Goal: Information Seeking & Learning: Learn about a topic

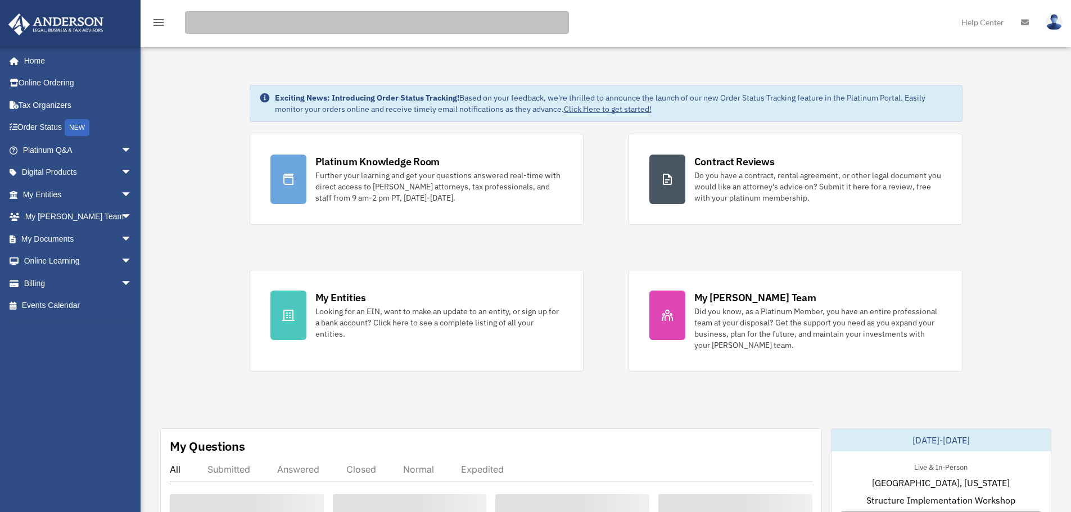
click at [217, 18] on input "search" at bounding box center [377, 22] width 384 height 22
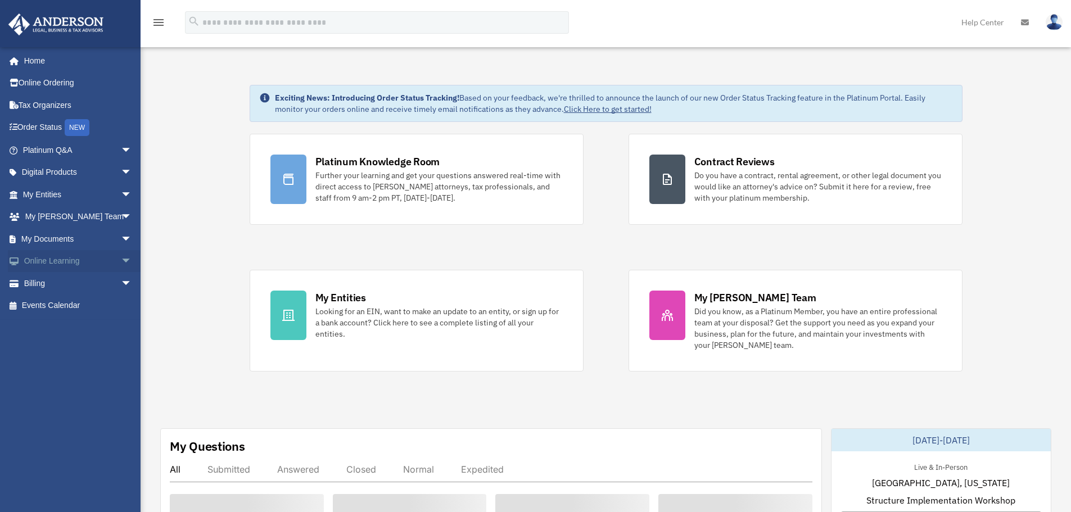
click at [60, 256] on link "Online Learning arrow_drop_down" at bounding box center [78, 261] width 141 height 22
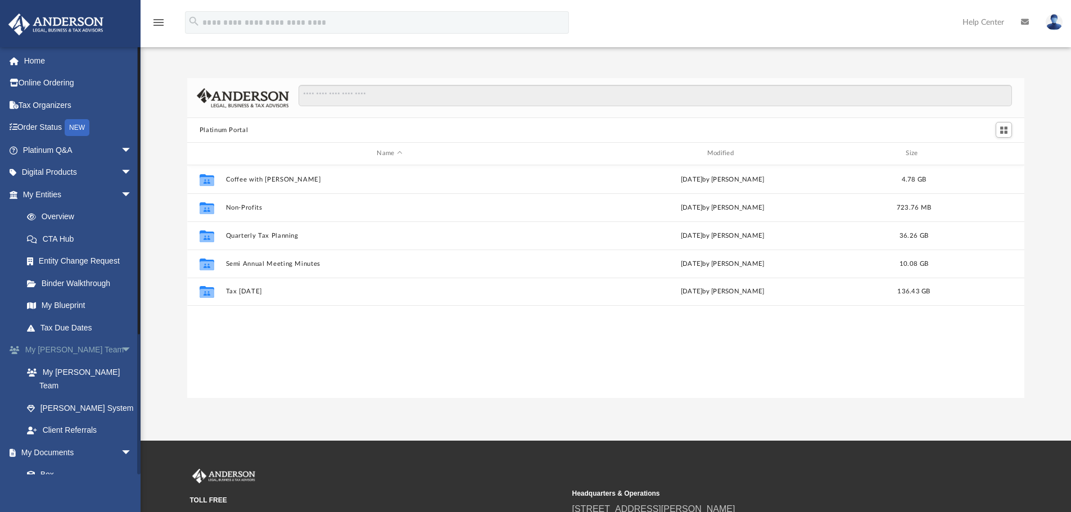
scroll to position [247, 829]
click at [121, 190] on span "arrow_drop_down" at bounding box center [132, 194] width 22 height 23
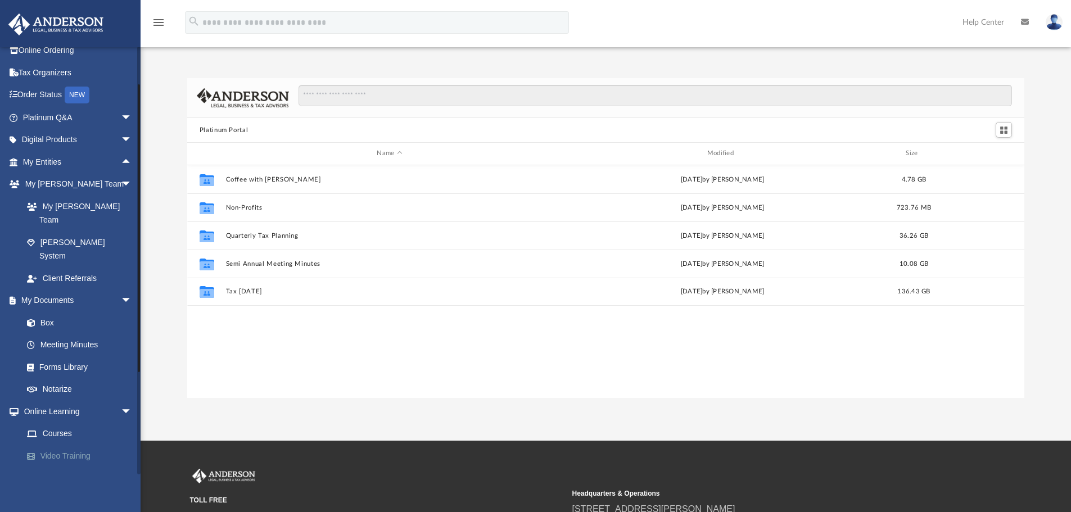
scroll to position [67, 0]
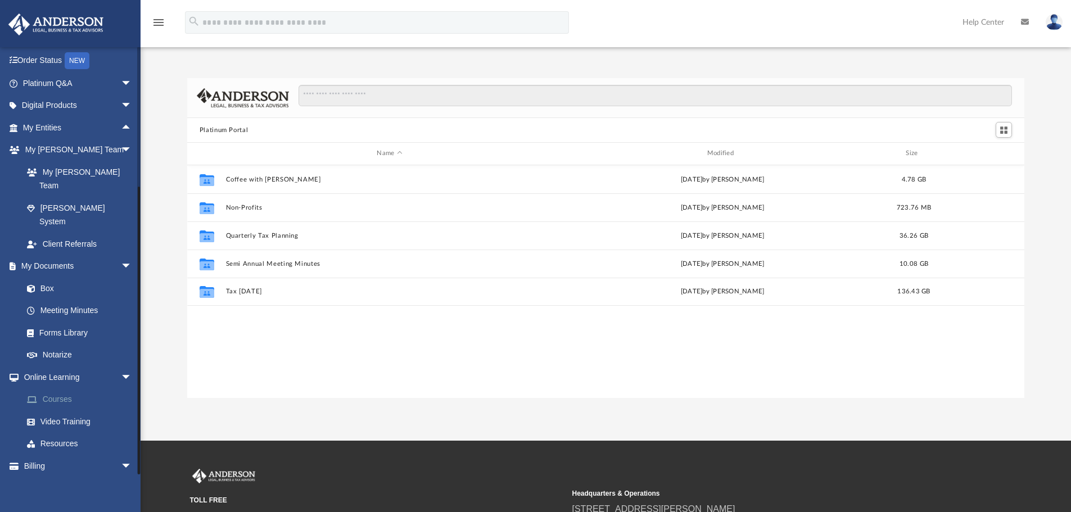
click at [56, 388] on link "Courses" at bounding box center [82, 399] width 133 height 22
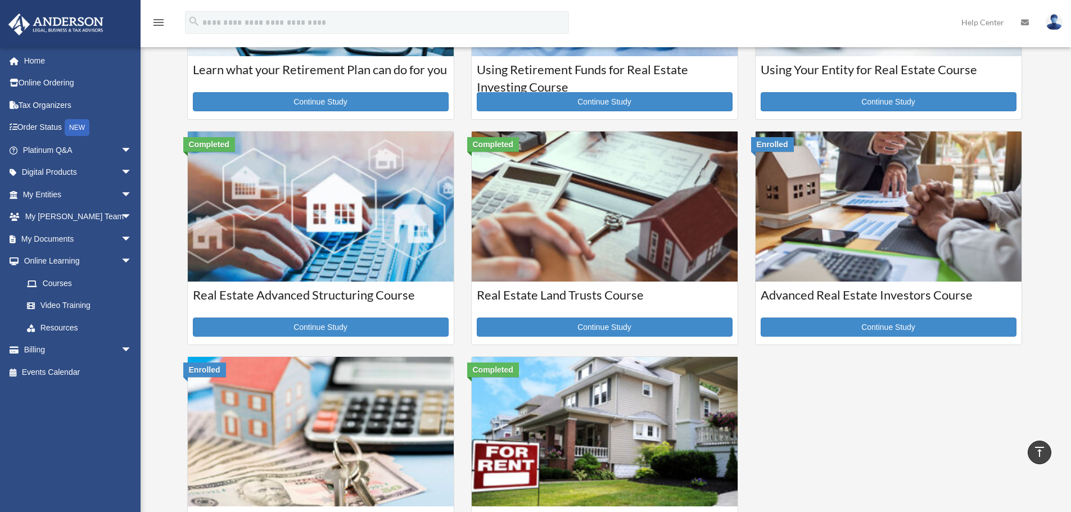
scroll to position [169, 0]
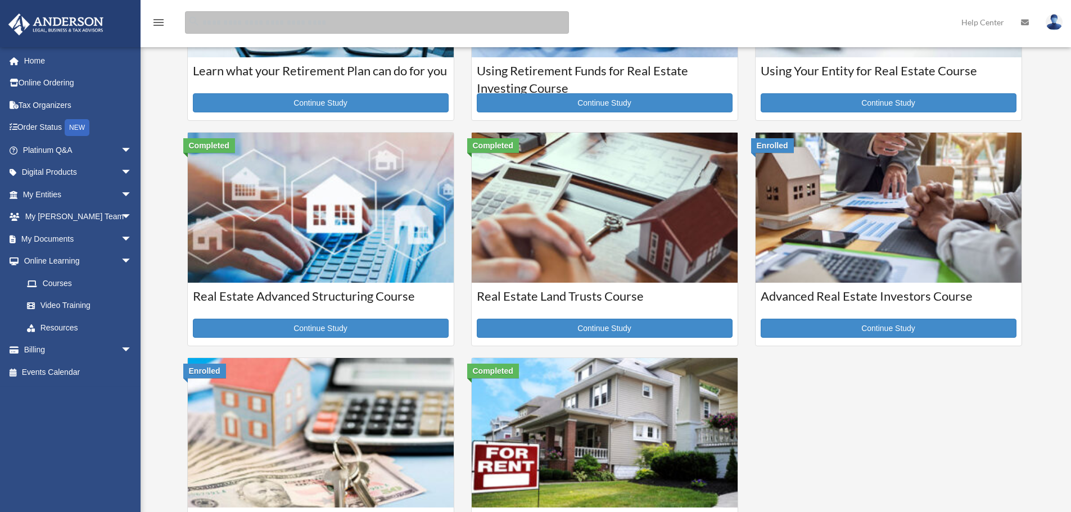
click at [233, 16] on input "search" at bounding box center [377, 22] width 384 height 22
type input "**********"
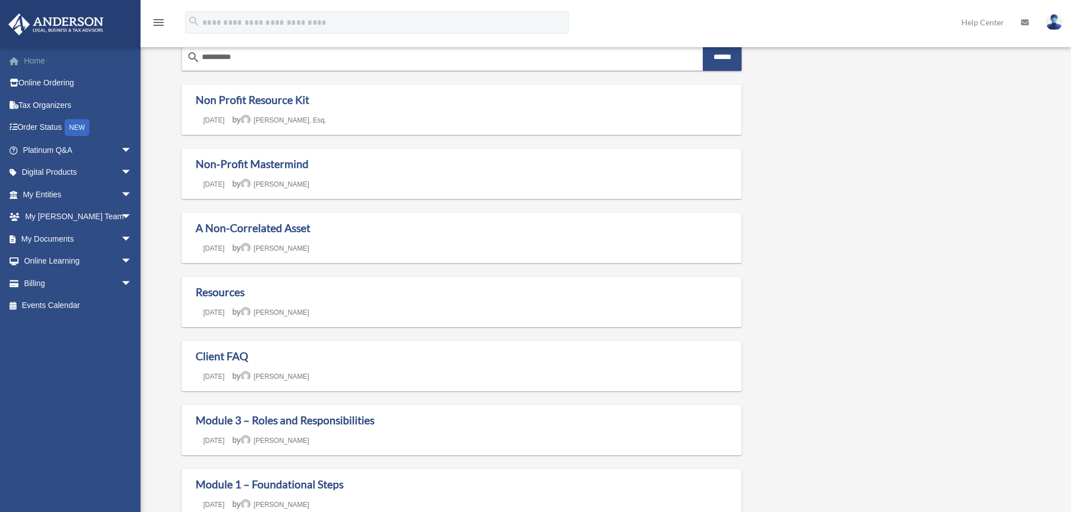
click at [38, 57] on link "Home" at bounding box center [78, 60] width 141 height 22
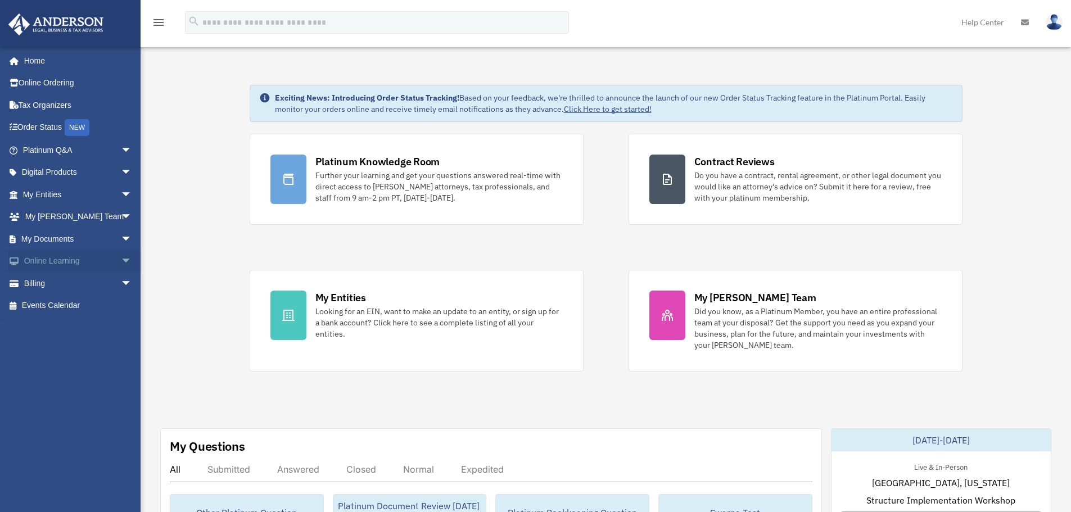
click at [121, 257] on span "arrow_drop_down" at bounding box center [132, 261] width 22 height 23
click at [55, 280] on link "Courses" at bounding box center [82, 283] width 133 height 22
click at [64, 306] on link "Video Training" at bounding box center [82, 306] width 133 height 22
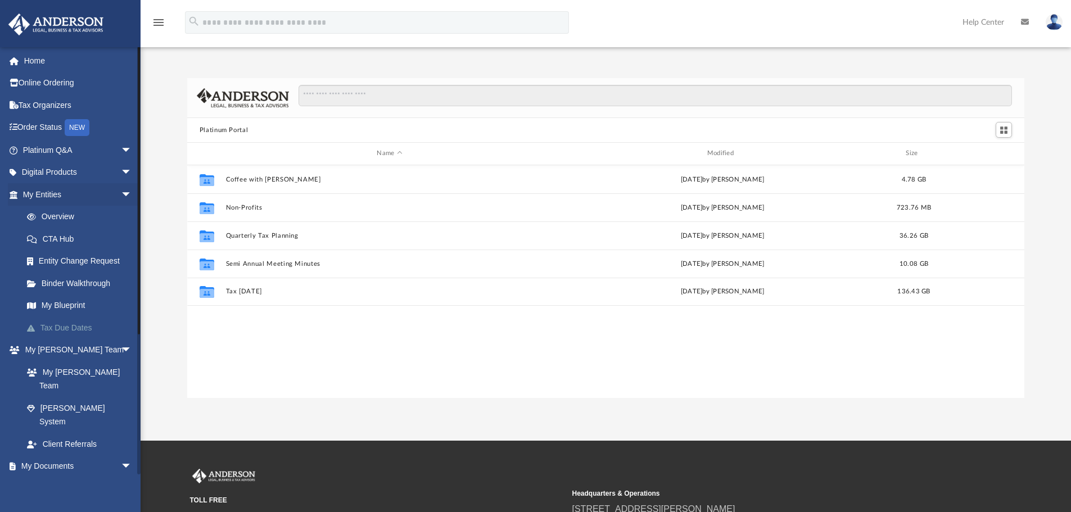
scroll to position [247, 829]
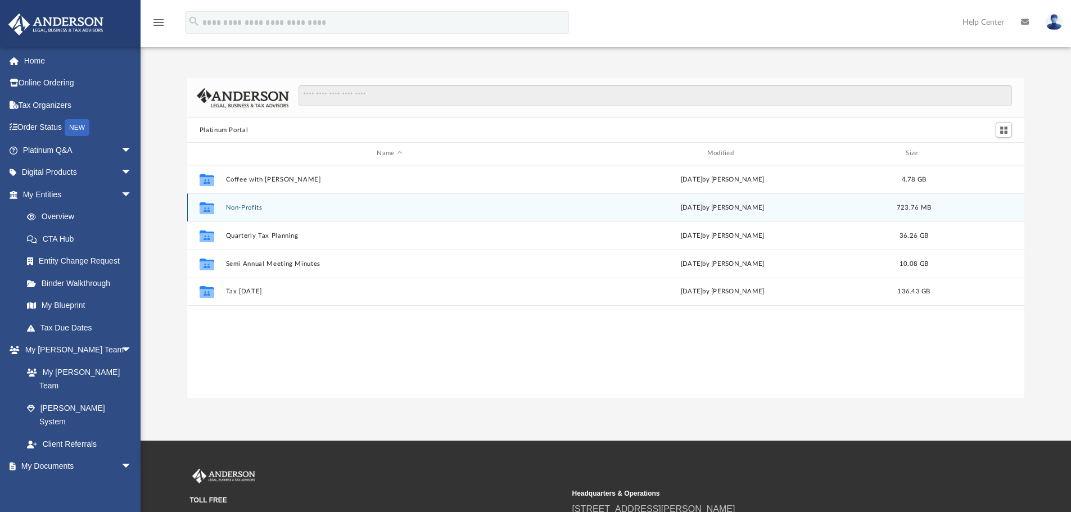
click at [241, 202] on div "Collaborated Folder Non-Profits Wed Jan 15 2025 by Matthew Moore 723.76 MB" at bounding box center [606, 207] width 838 height 28
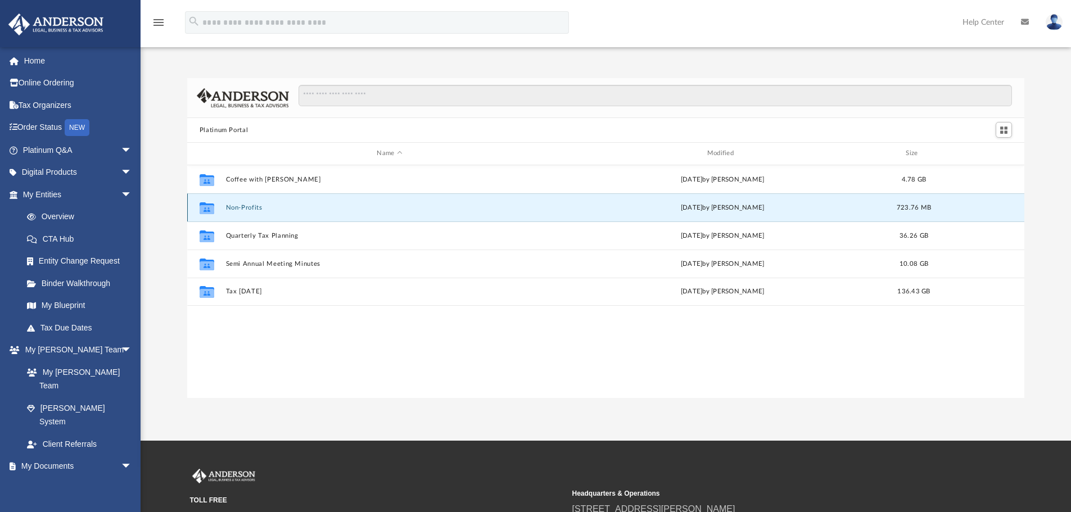
click at [255, 208] on button "Non-Profits" at bounding box center [389, 207] width 328 height 7
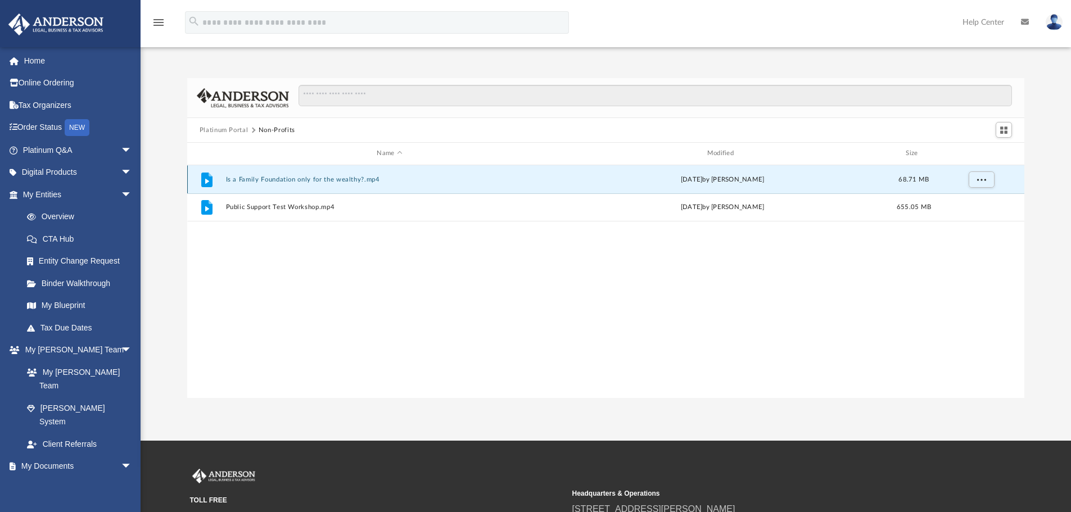
click at [274, 182] on button "Is a Family Foundation only for the wealthy?.mp4" at bounding box center [389, 179] width 328 height 7
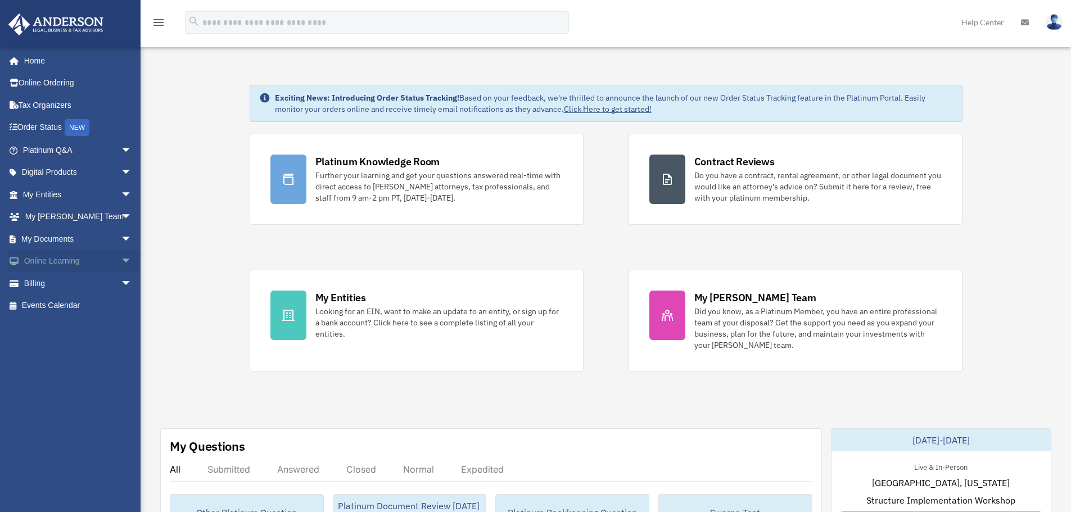
click at [121, 260] on span "arrow_drop_down" at bounding box center [132, 261] width 22 height 23
click at [77, 305] on link "Video Training" at bounding box center [82, 306] width 133 height 22
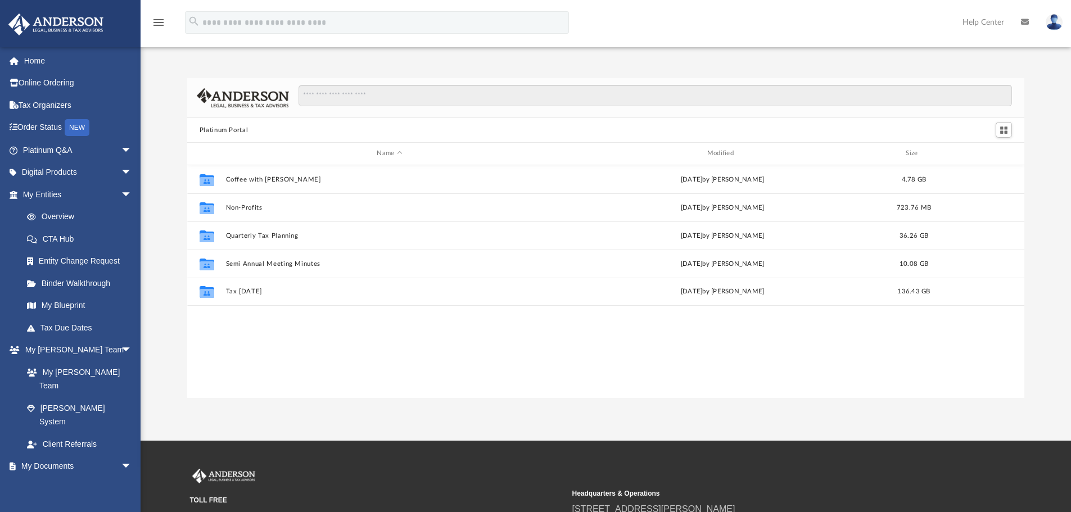
scroll to position [247, 829]
click at [121, 170] on span "arrow_drop_down" at bounding box center [132, 172] width 22 height 23
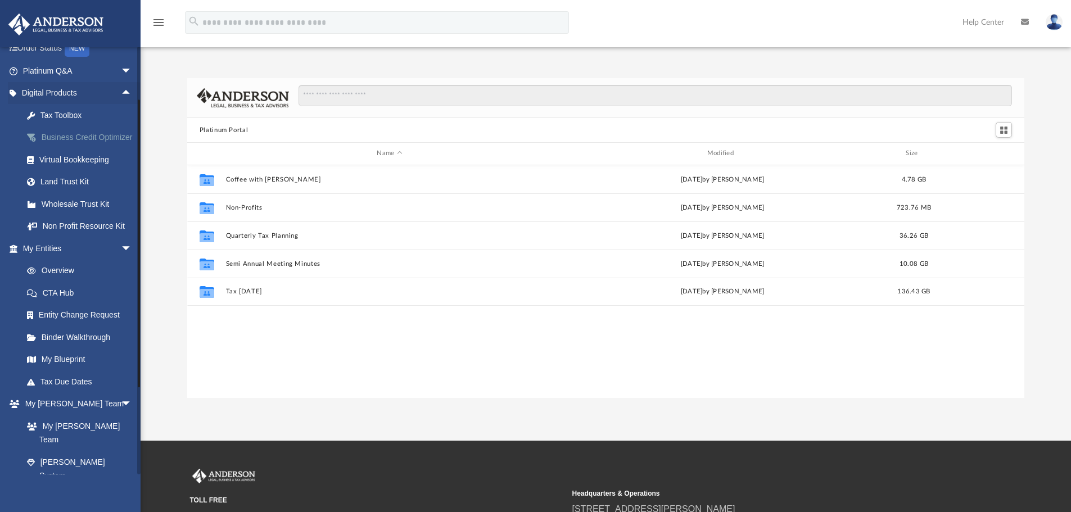
scroll to position [0, 0]
